Goal: Task Accomplishment & Management: Use online tool/utility

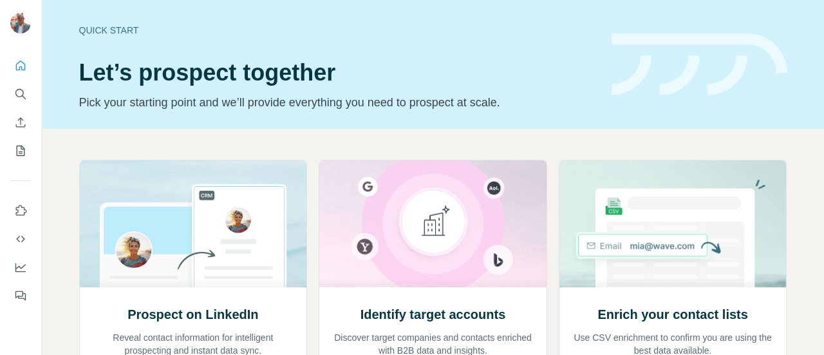
scroll to position [187, 0]
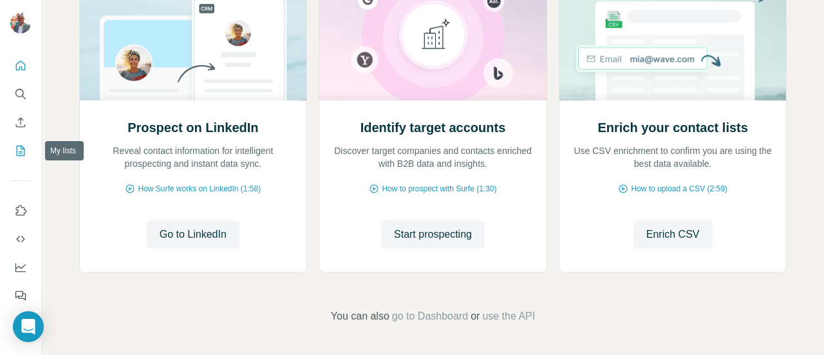
click at [25, 151] on icon "My lists" at bounding box center [20, 150] width 13 height 13
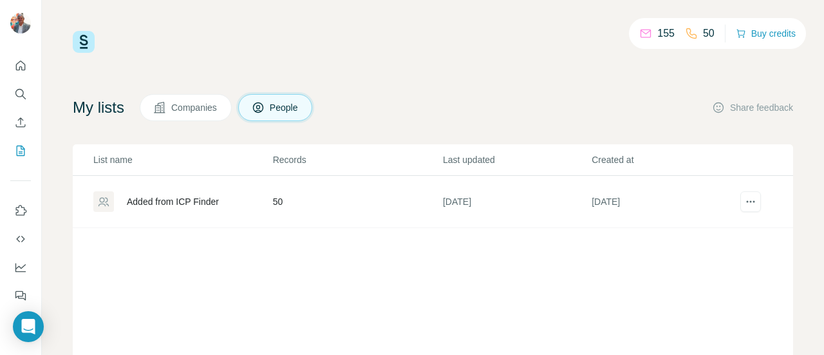
click at [207, 200] on div "Added from ICP Finder" at bounding box center [173, 201] width 92 height 13
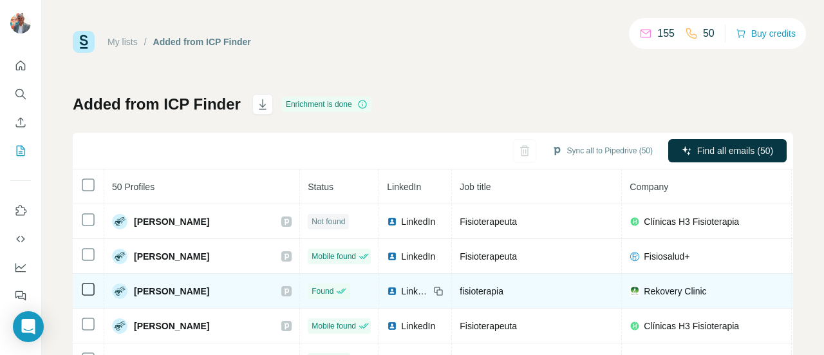
click at [206, 288] on span "[PERSON_NAME]" at bounding box center [171, 290] width 75 height 13
click at [149, 289] on span "[PERSON_NAME]" at bounding box center [171, 290] width 75 height 13
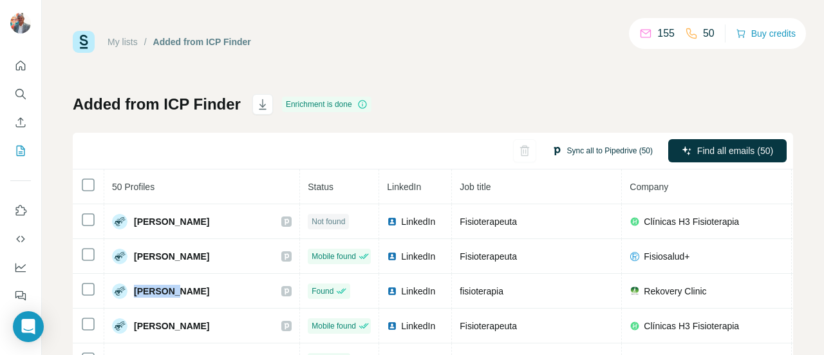
click at [579, 149] on button "Sync all to Pipedrive (50)" at bounding box center [602, 150] width 119 height 19
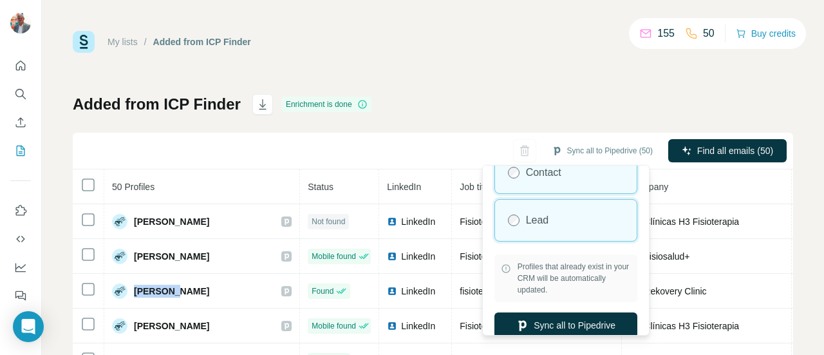
scroll to position [57, 0]
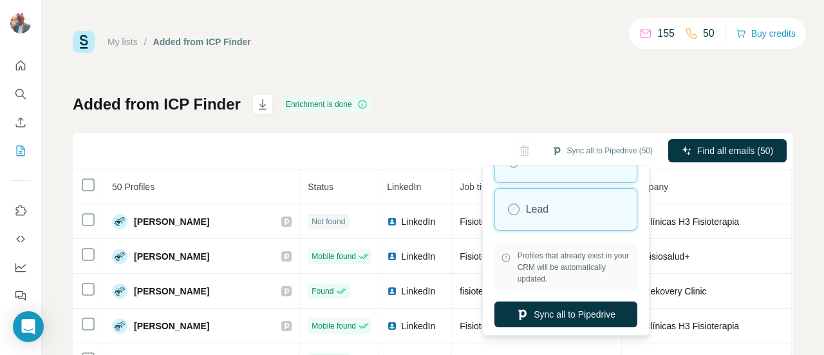
click at [549, 218] on div "Lead" at bounding box center [566, 209] width 142 height 41
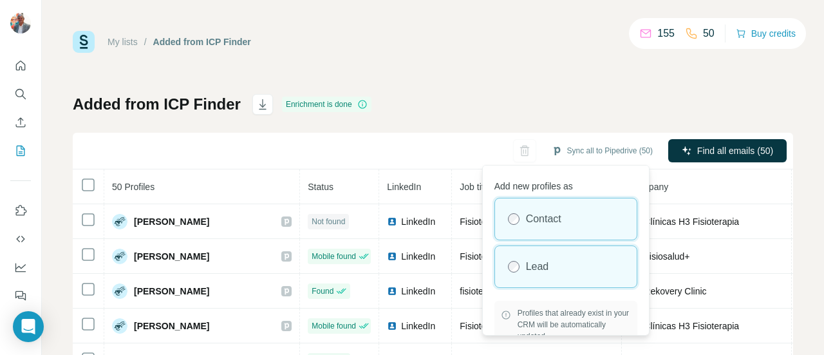
click at [534, 231] on div "Contact" at bounding box center [566, 218] width 142 height 41
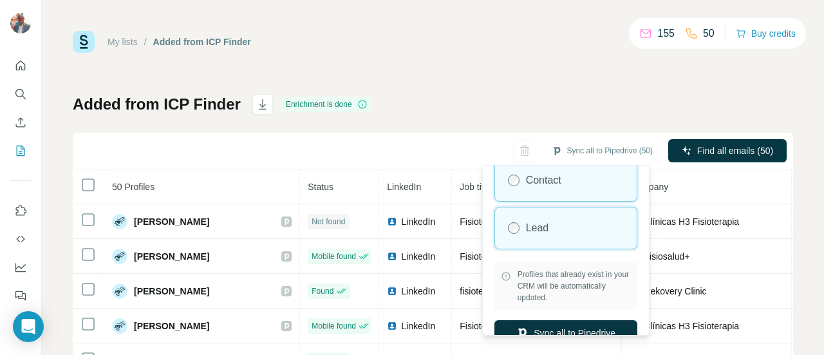
scroll to position [57, 0]
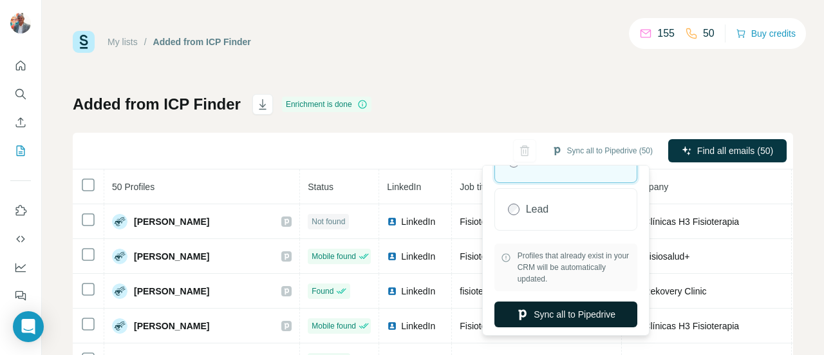
click at [551, 310] on button "Sync all to Pipedrive" at bounding box center [565, 314] width 143 height 26
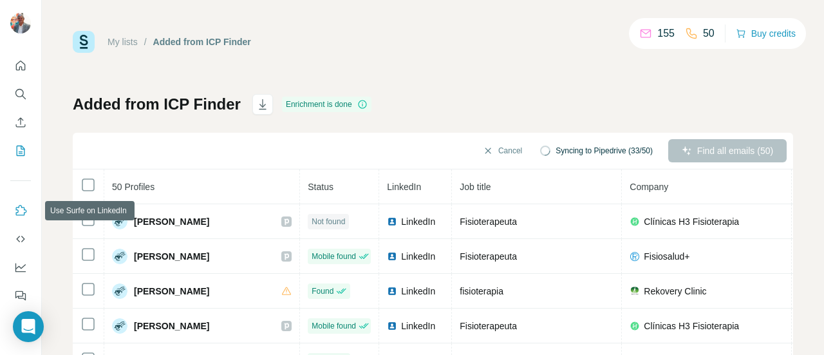
click at [23, 205] on icon "Use Surfe on LinkedIn" at bounding box center [20, 210] width 13 height 13
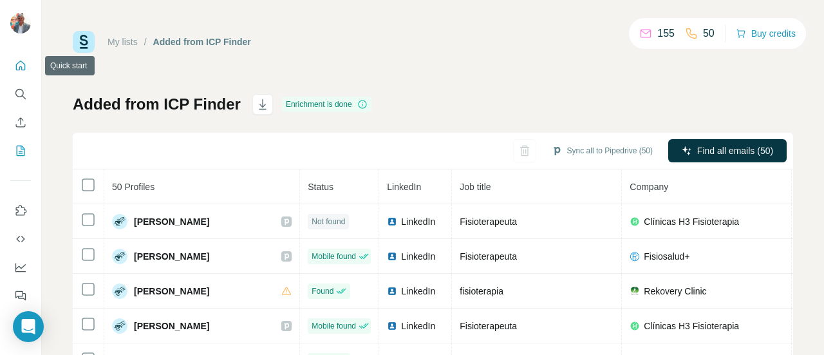
click at [23, 74] on button "Quick start" at bounding box center [20, 65] width 21 height 23
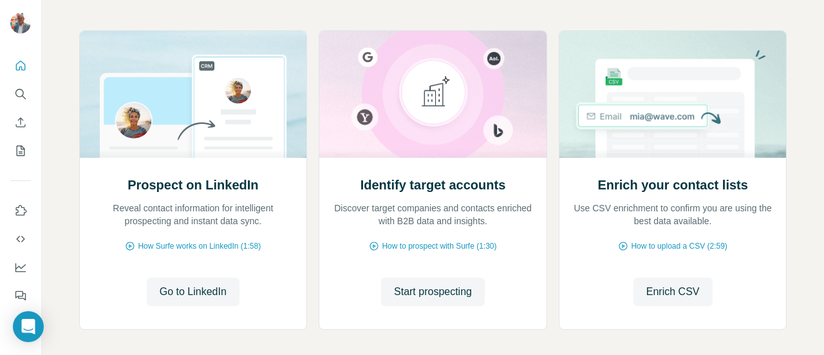
scroll to position [187, 0]
